Goal: Task Accomplishment & Management: Manage account settings

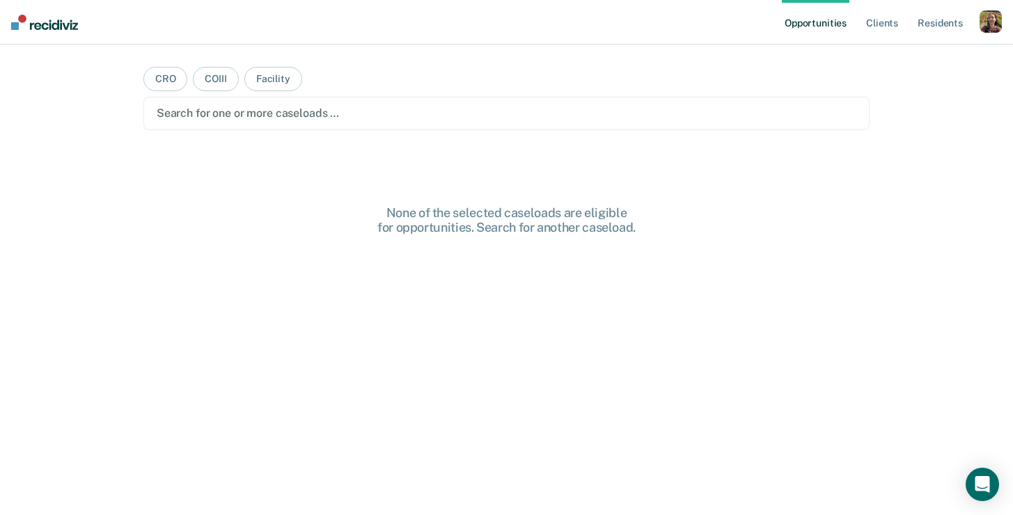
click at [986, 18] on div "button" at bounding box center [991, 21] width 22 height 22
click at [929, 53] on link "Profile" at bounding box center [935, 57] width 112 height 12
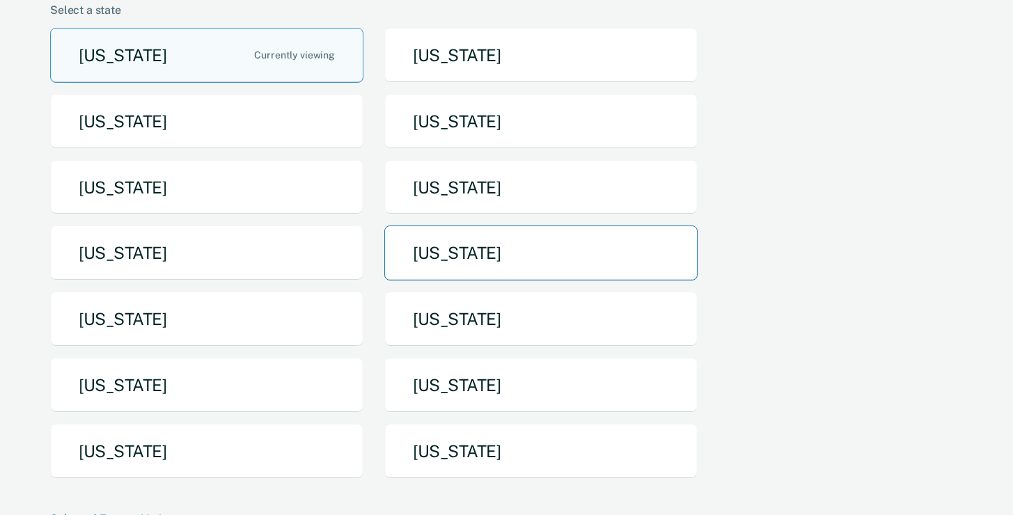
scroll to position [140, 0]
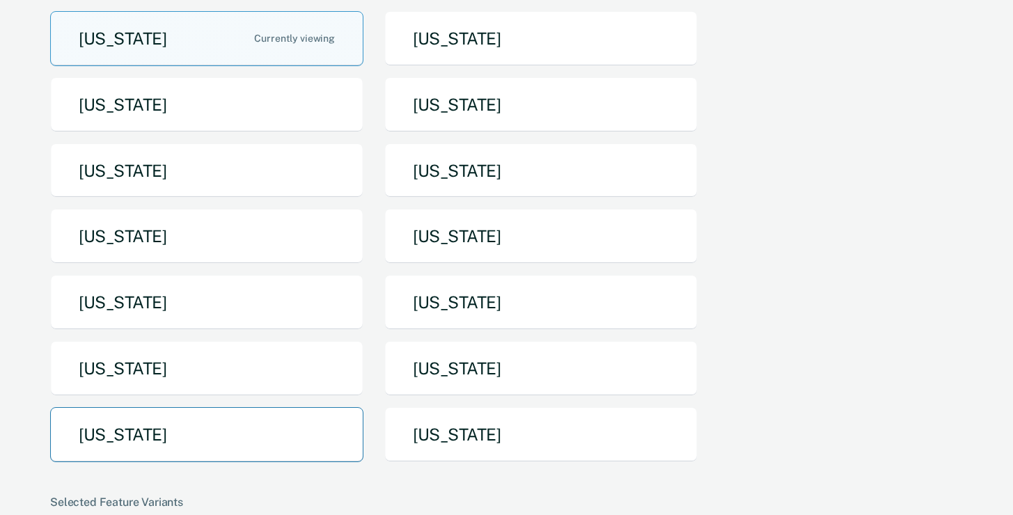
click at [258, 424] on button "[US_STATE]" at bounding box center [206, 434] width 313 height 55
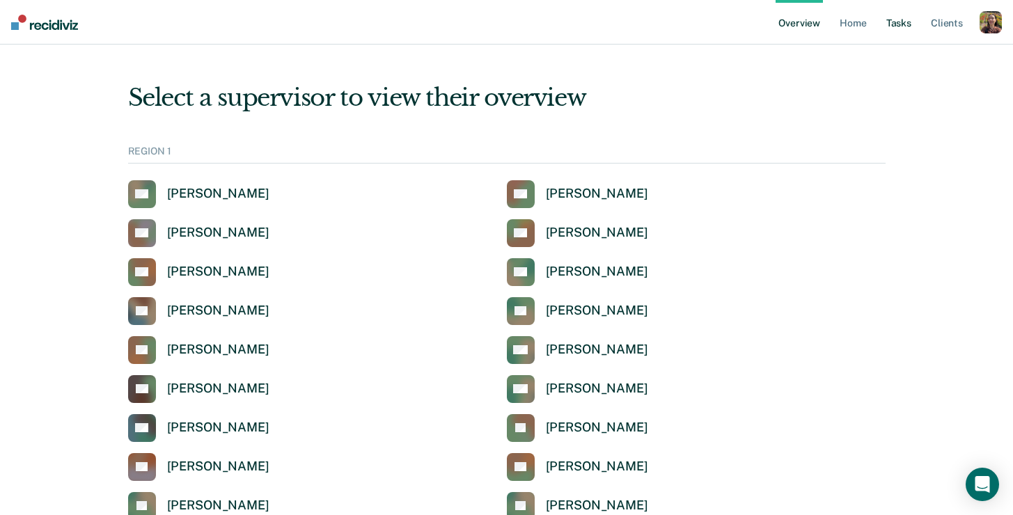
click at [902, 24] on link "Tasks" at bounding box center [899, 22] width 31 height 45
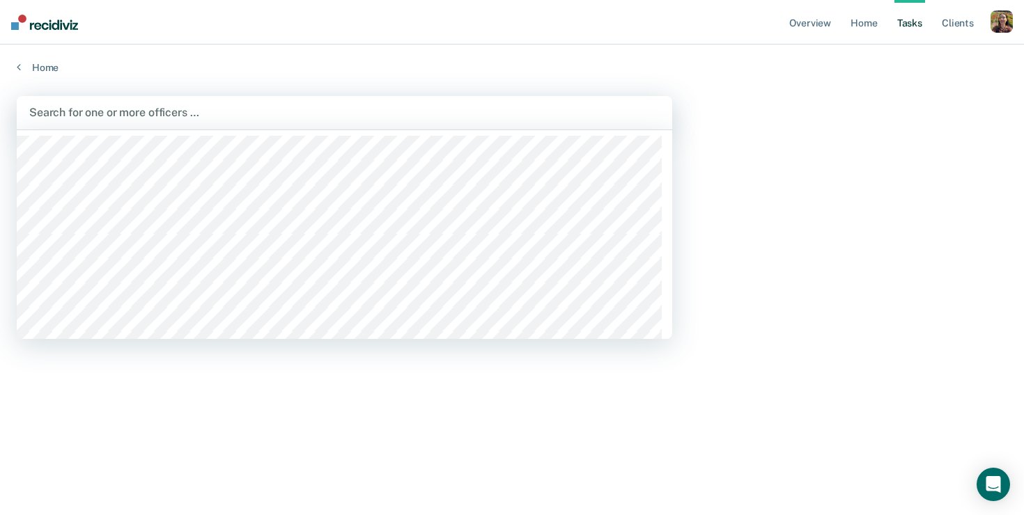
click at [171, 112] on div at bounding box center [344, 112] width 630 height 16
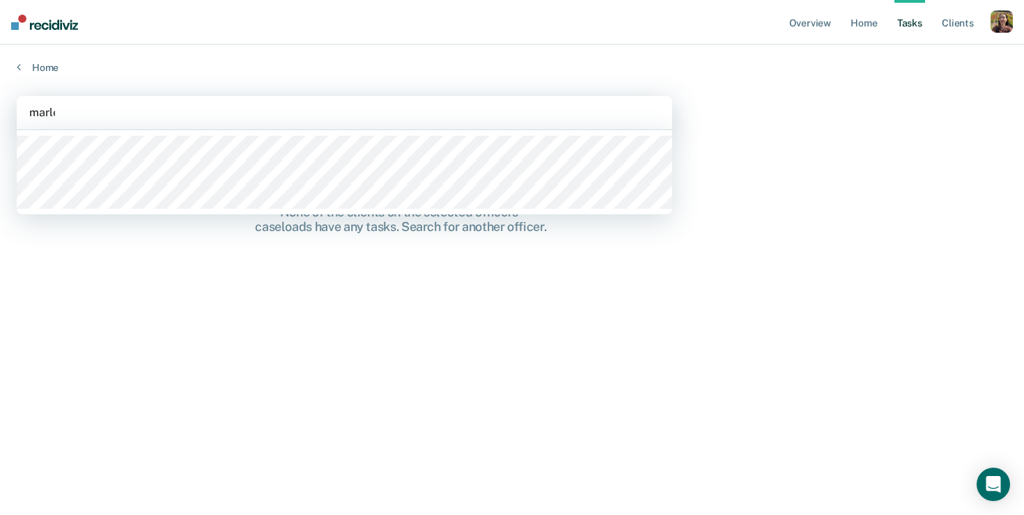
type input "[PERSON_NAME]"
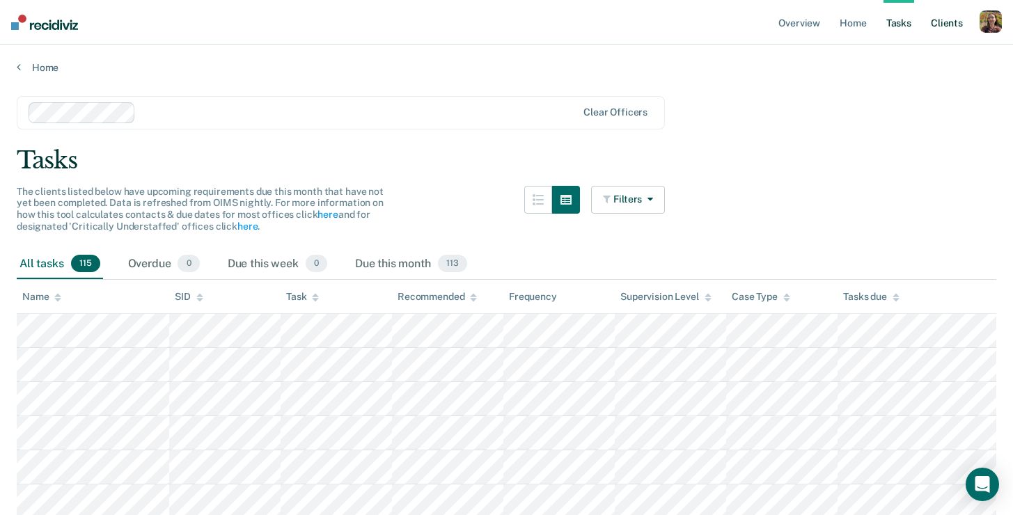
click at [932, 29] on link "Client s" at bounding box center [947, 22] width 38 height 45
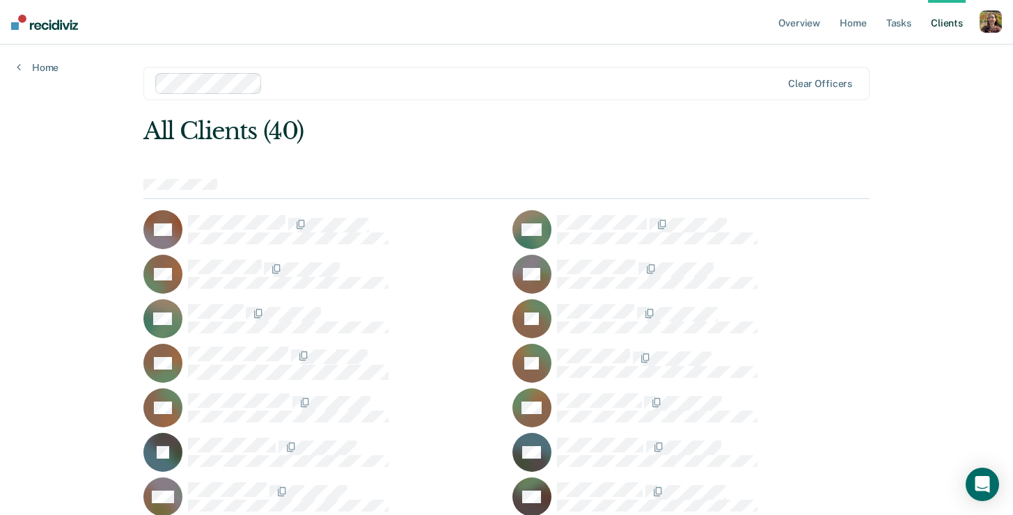
scroll to position [543, 0]
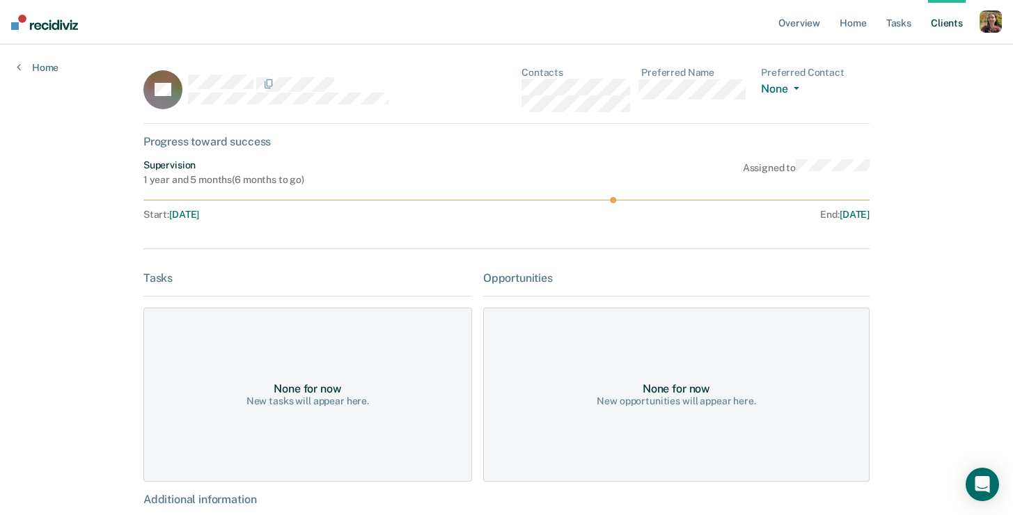
click at [47, 214] on div "Overview Home Tasks Client s Profile How it works Log Out Home PP Contacts Pref…" at bounding box center [506, 328] width 1013 height 657
click at [880, 27] on ul "Overview Home Tasks Client s" at bounding box center [878, 22] width 204 height 45
click at [893, 24] on link "Tasks" at bounding box center [899, 22] width 31 height 45
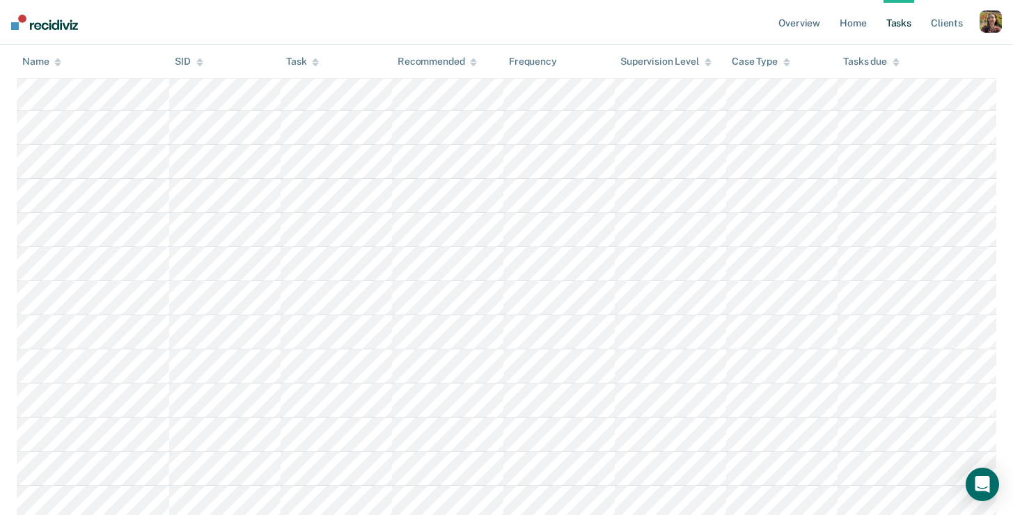
scroll to position [3822, 0]
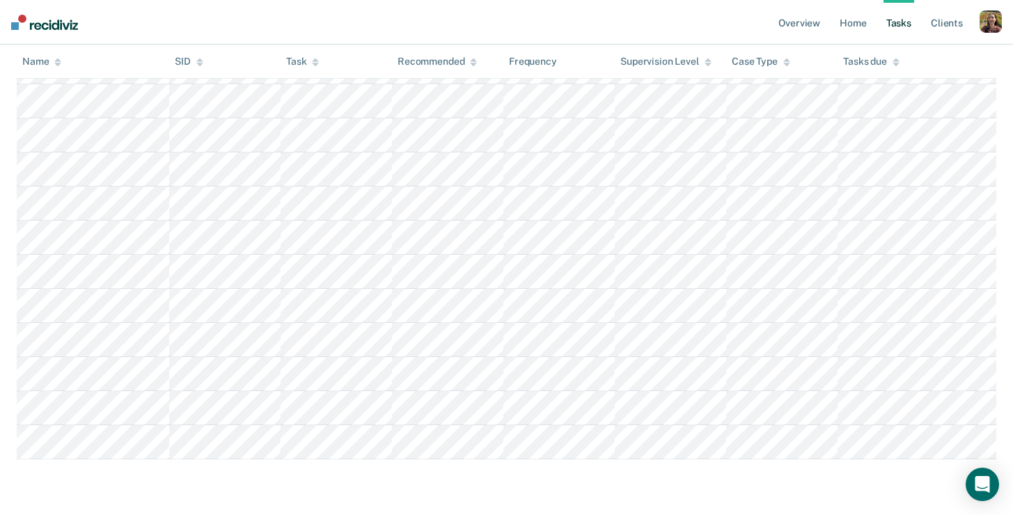
click at [988, 17] on div "button" at bounding box center [991, 21] width 22 height 22
click at [931, 53] on link "Profile" at bounding box center [935, 57] width 112 height 12
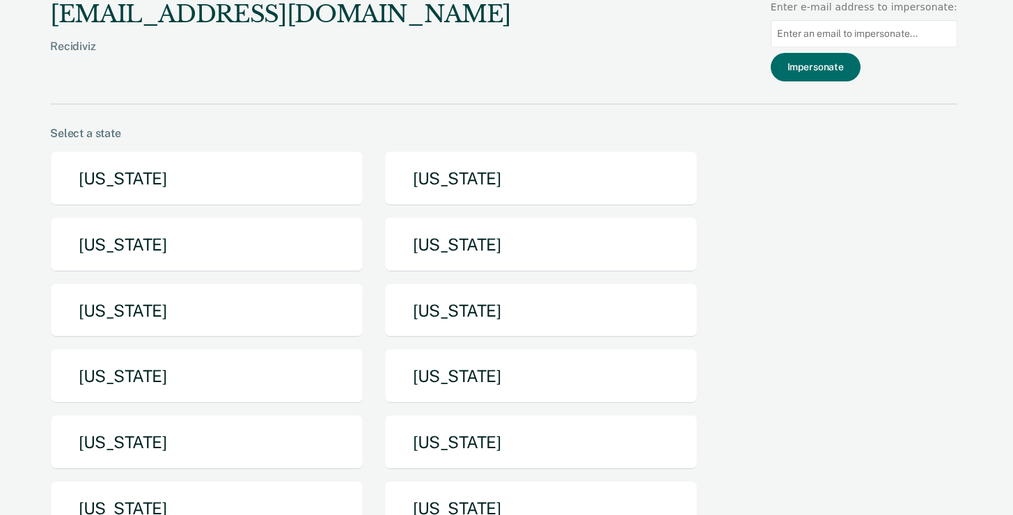
click at [850, 36] on input at bounding box center [864, 33] width 187 height 27
paste input "[PERSON_NAME][EMAIL_ADDRESS][PERSON_NAME][DOMAIN_NAME][US_STATE]"
type input "[PERSON_NAME][EMAIL_ADDRESS][PERSON_NAME][DOMAIN_NAME][US_STATE]"
click at [837, 72] on button "Impersonate" at bounding box center [816, 67] width 90 height 29
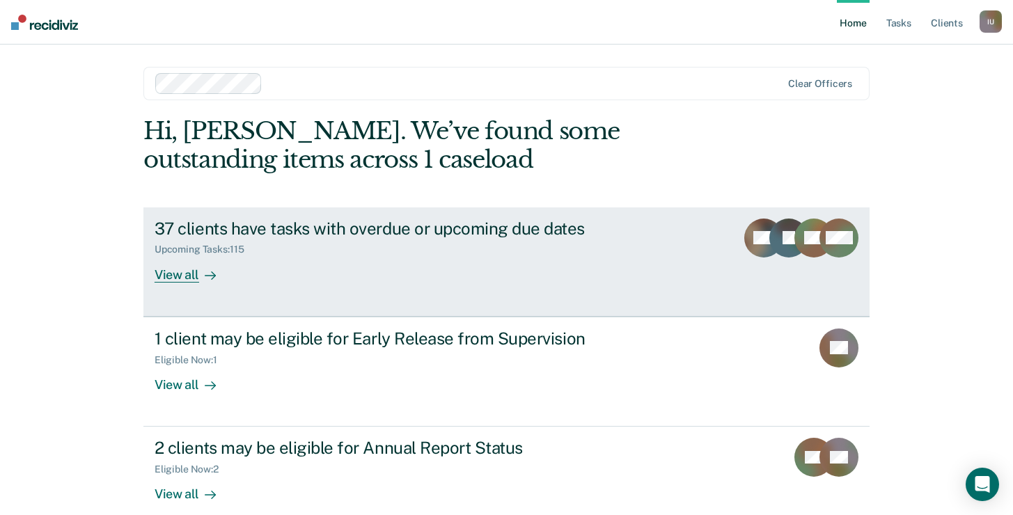
click at [194, 279] on div "View all" at bounding box center [194, 269] width 78 height 27
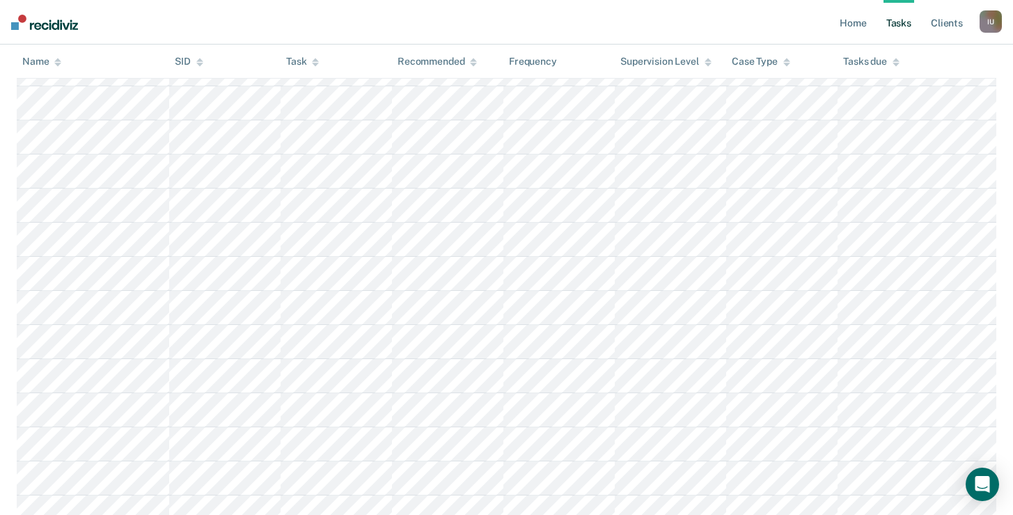
scroll to position [3234, 0]
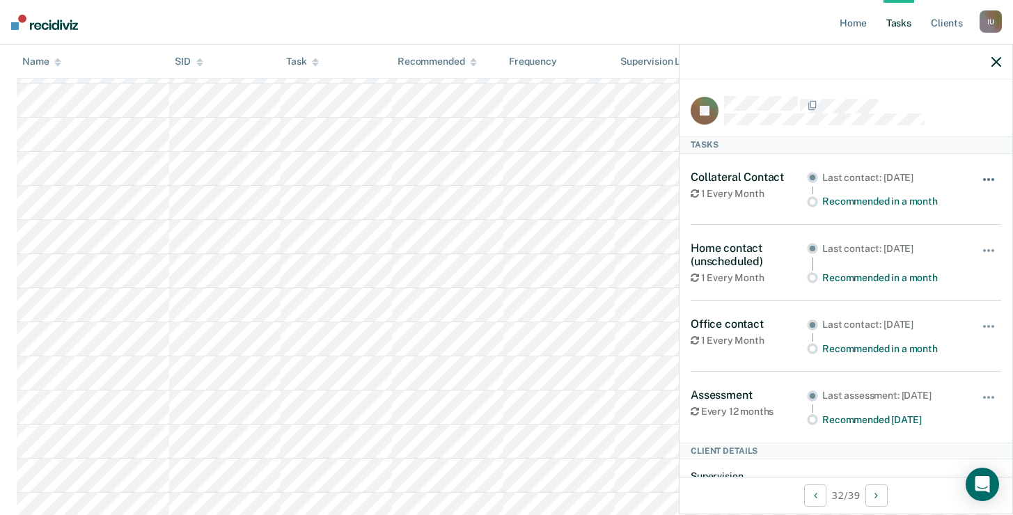
click at [988, 178] on span "button" at bounding box center [989, 179] width 3 height 3
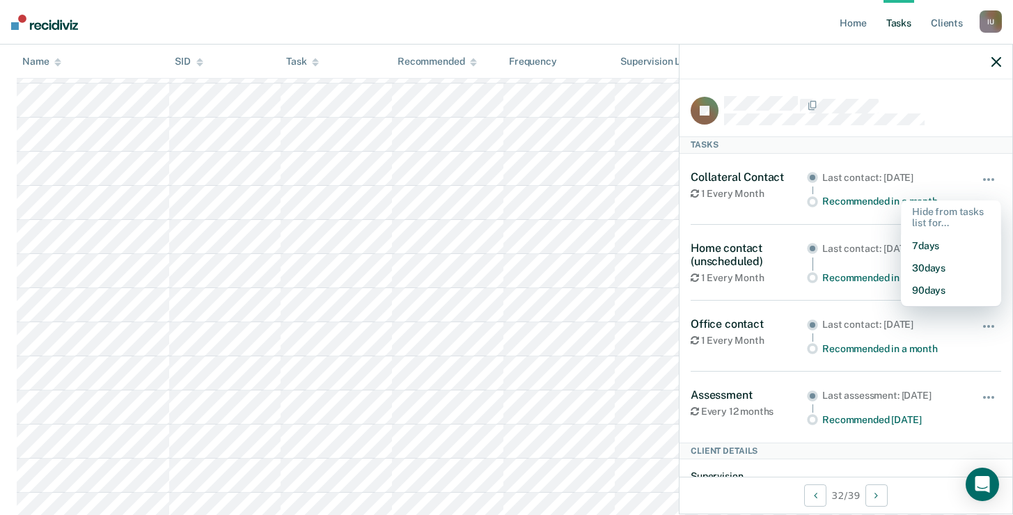
click at [311, 22] on nav "Home Tasks Client s Impersonated User I U Profile How it works Log Out" at bounding box center [506, 22] width 1013 height 45
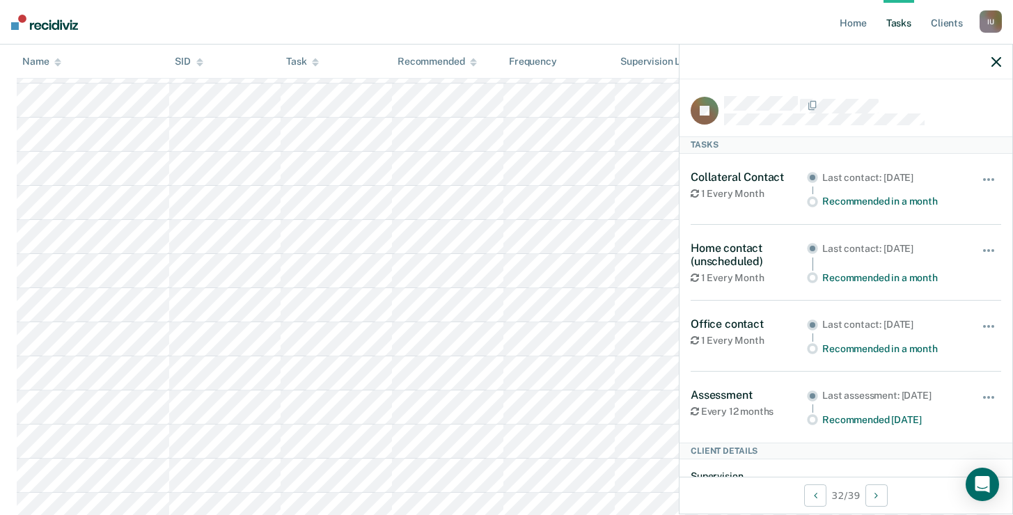
click at [998, 65] on icon "button" at bounding box center [997, 62] width 10 height 10
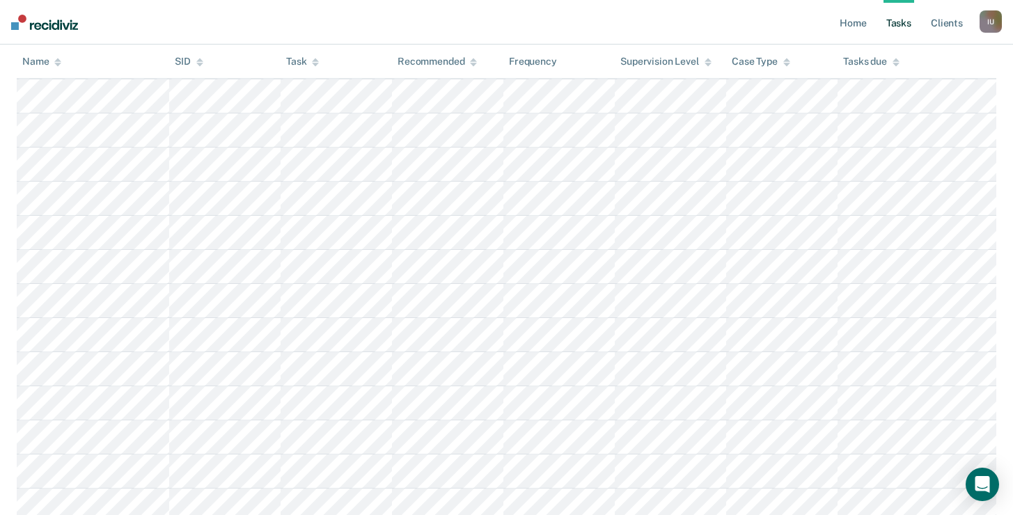
scroll to position [0, 0]
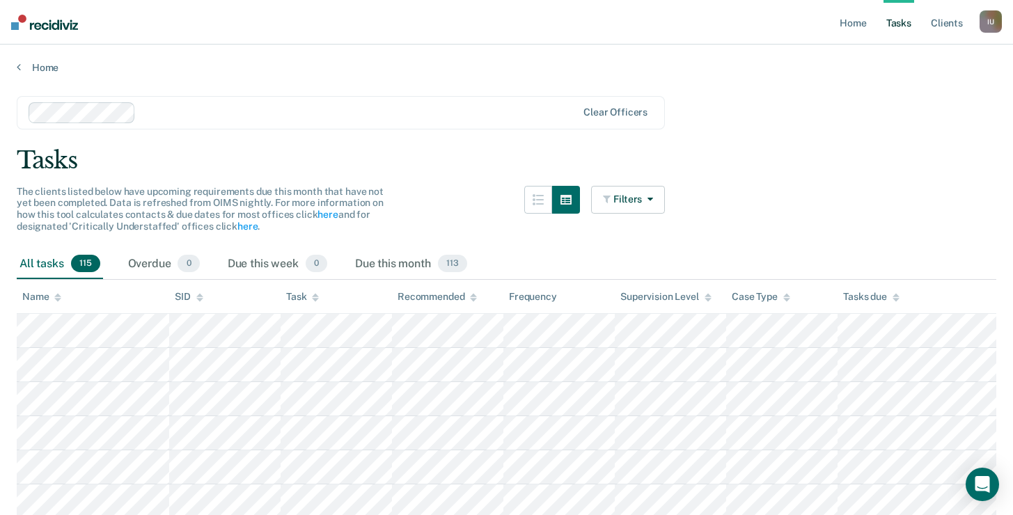
click at [150, 240] on div "The clients listed below have upcoming requirements due this month that have no…" at bounding box center [341, 217] width 648 height 63
click at [153, 248] on div "The clients listed below have upcoming requirements due this month that have no…" at bounding box center [341, 217] width 648 height 63
click at [155, 256] on div "Overdue 0" at bounding box center [163, 264] width 77 height 31
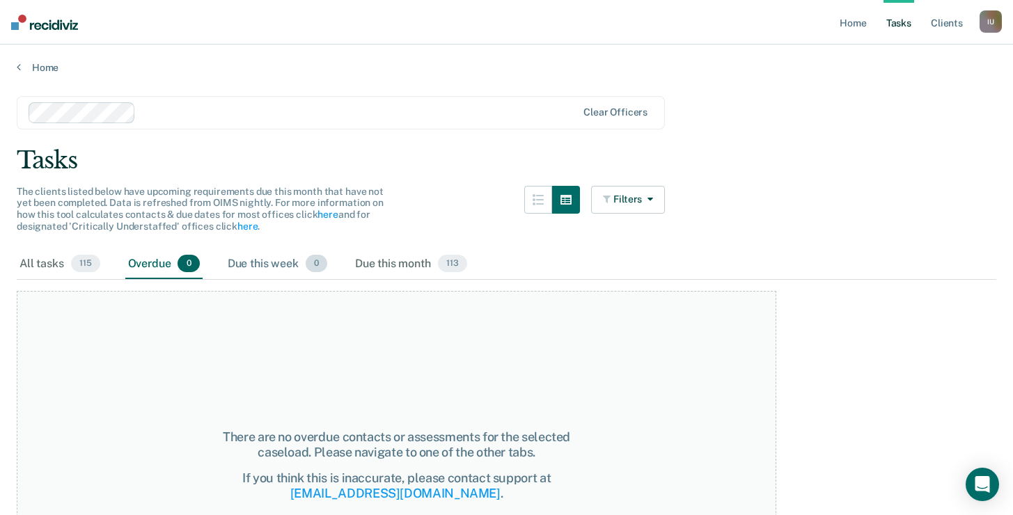
click at [243, 265] on div "Due this week 0" at bounding box center [277, 264] width 105 height 31
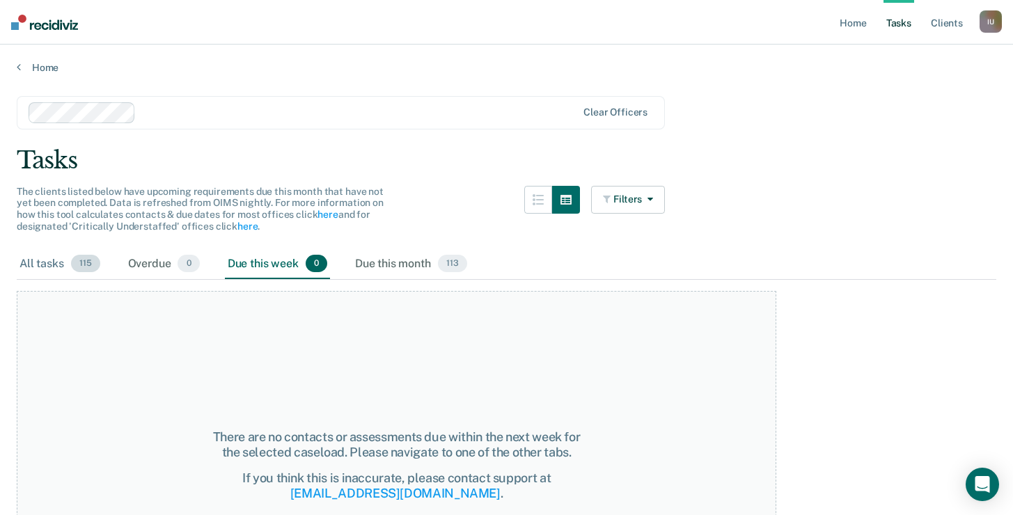
click at [49, 272] on div "All tasks 115" at bounding box center [60, 264] width 86 height 31
